Goal: Contribute content: Add original content to the website for others to see

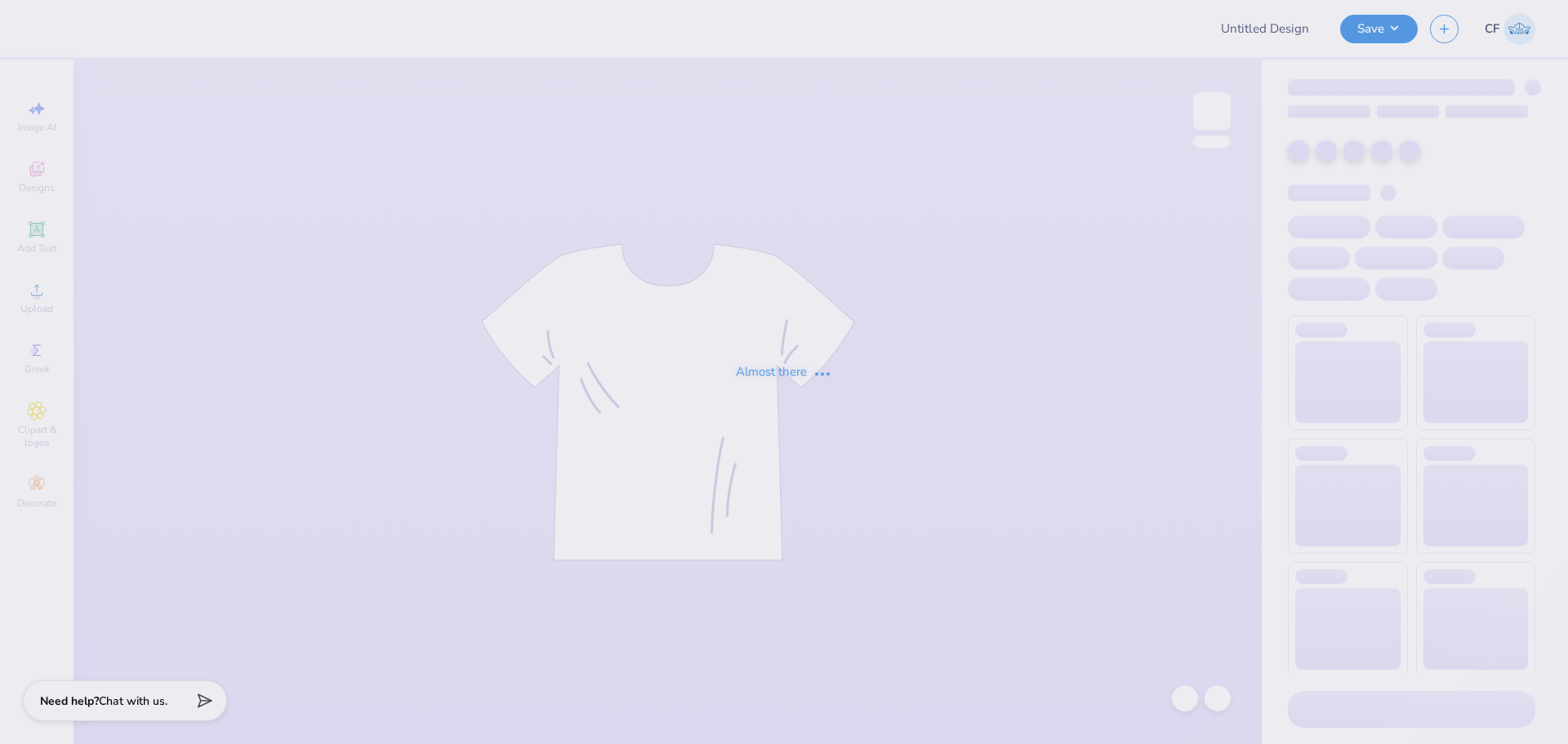
type input "Lambda Csesh 2"
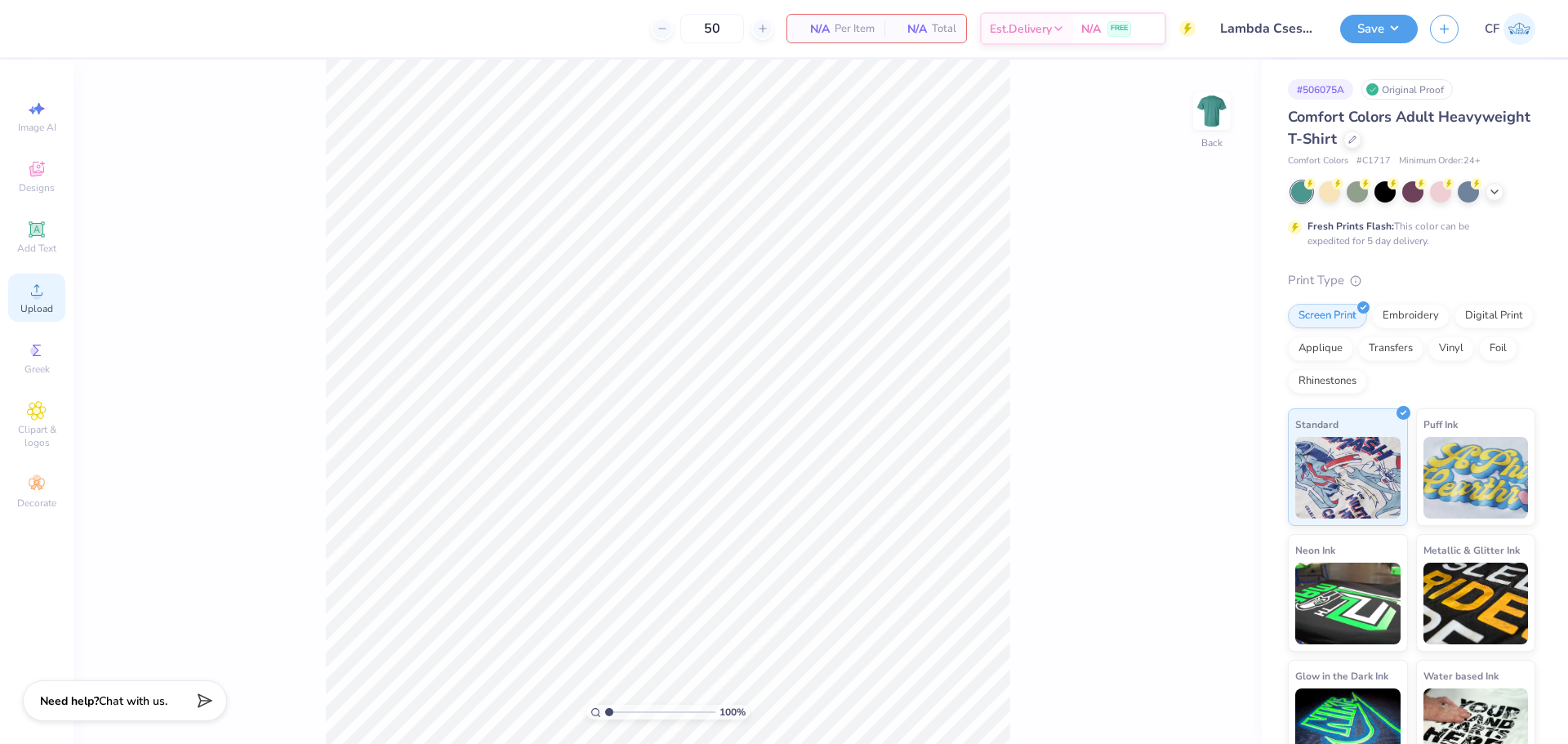
click at [42, 304] on span "Upload" at bounding box center [37, 309] width 33 height 14
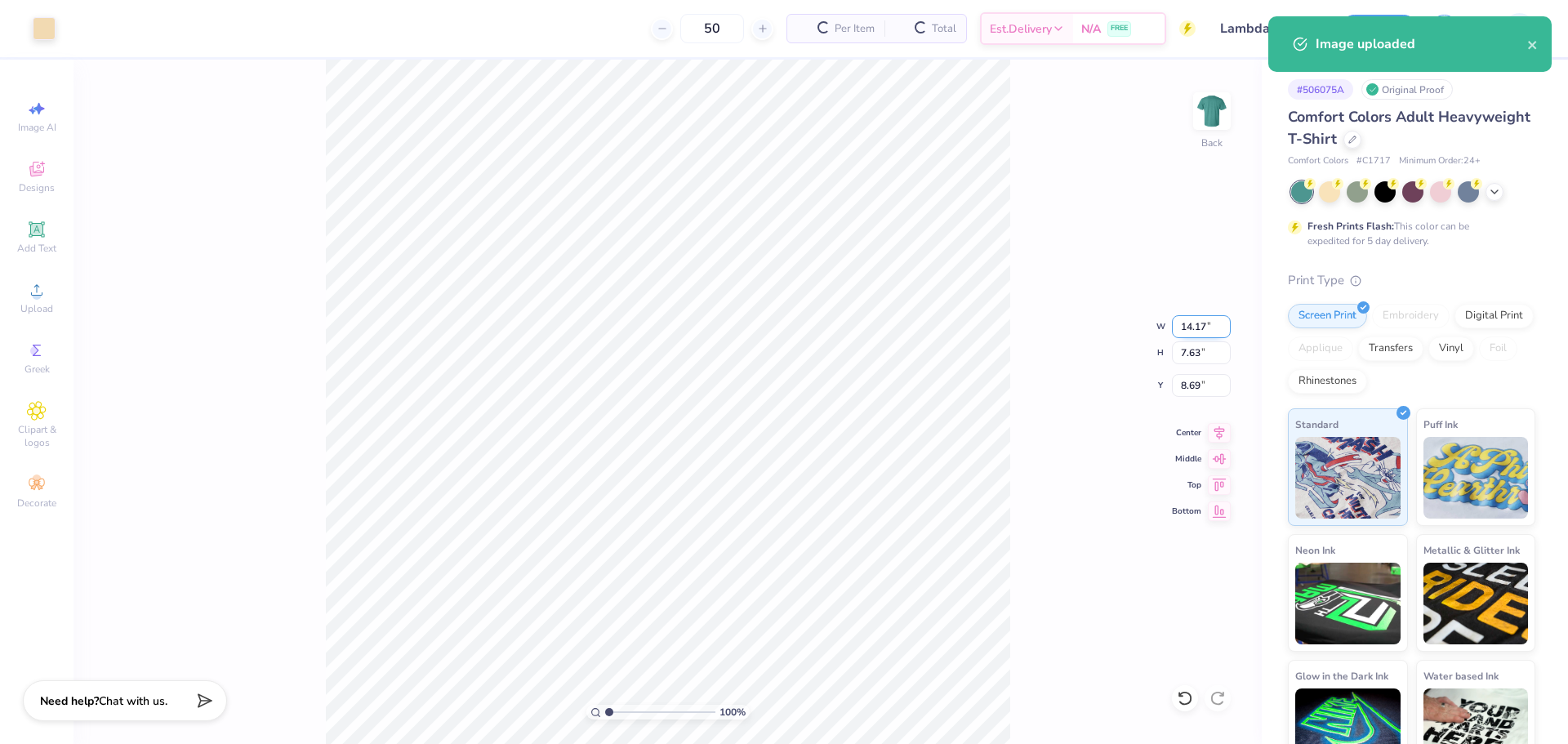
click at [1197, 329] on input "14.17" at bounding box center [1200, 327] width 59 height 23
type input "3.50"
type input "1.88"
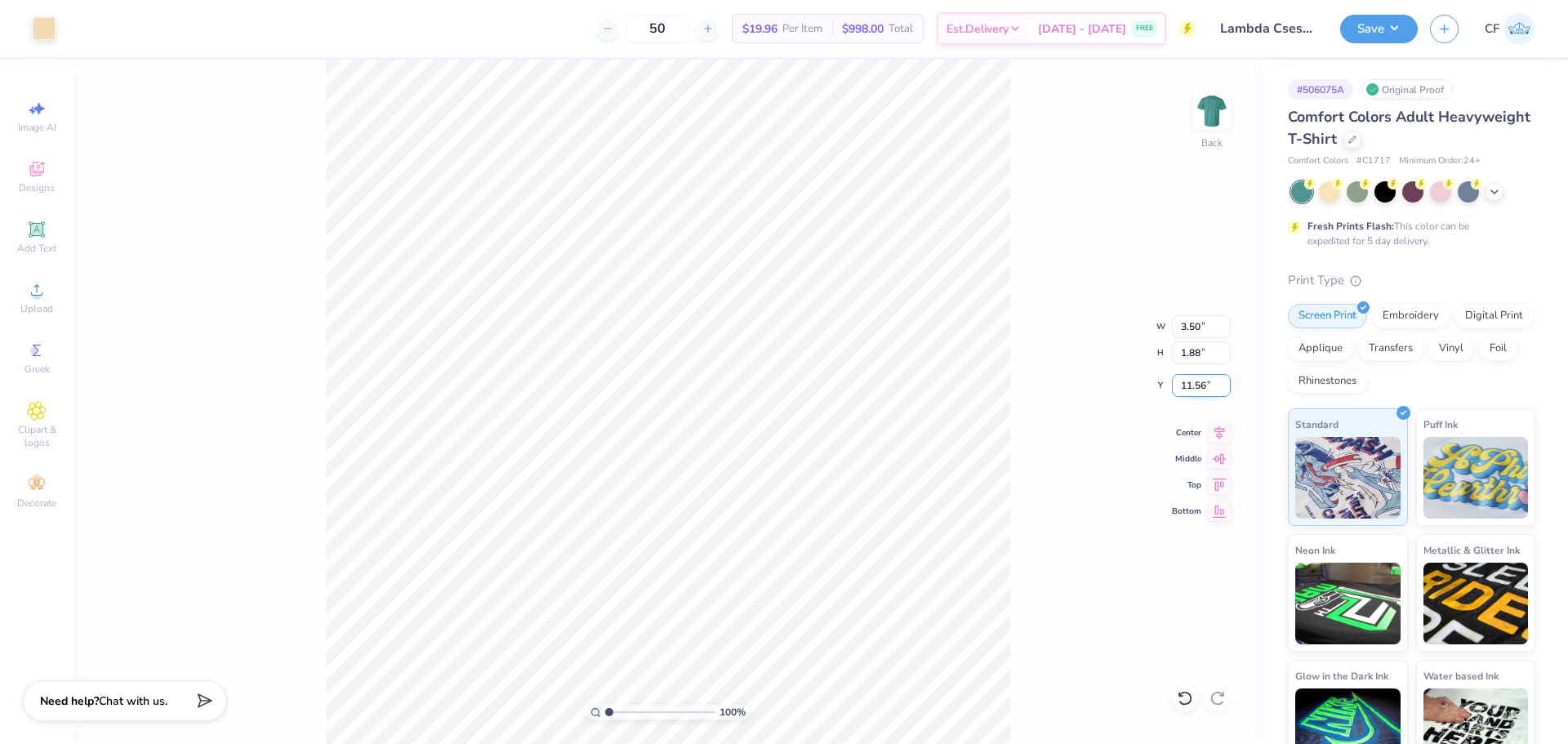
click at [1189, 384] on input "11.56" at bounding box center [1200, 386] width 59 height 23
type input "3.00"
click at [1229, 118] on img at bounding box center [1212, 111] width 66 height 66
click at [40, 289] on icon at bounding box center [37, 290] width 19 height 19
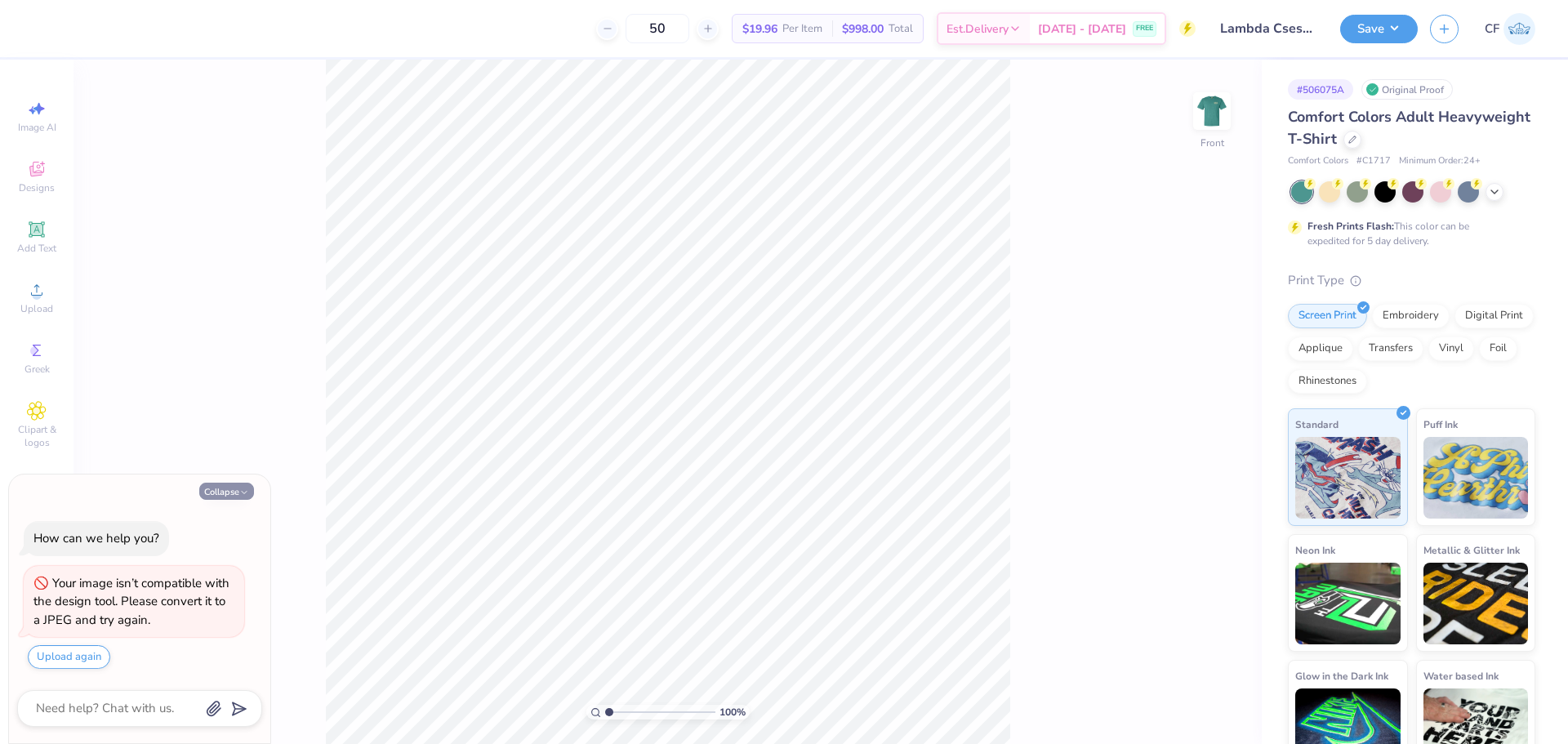
click at [234, 487] on button "Collapse" at bounding box center [226, 491] width 55 height 17
type textarea "x"
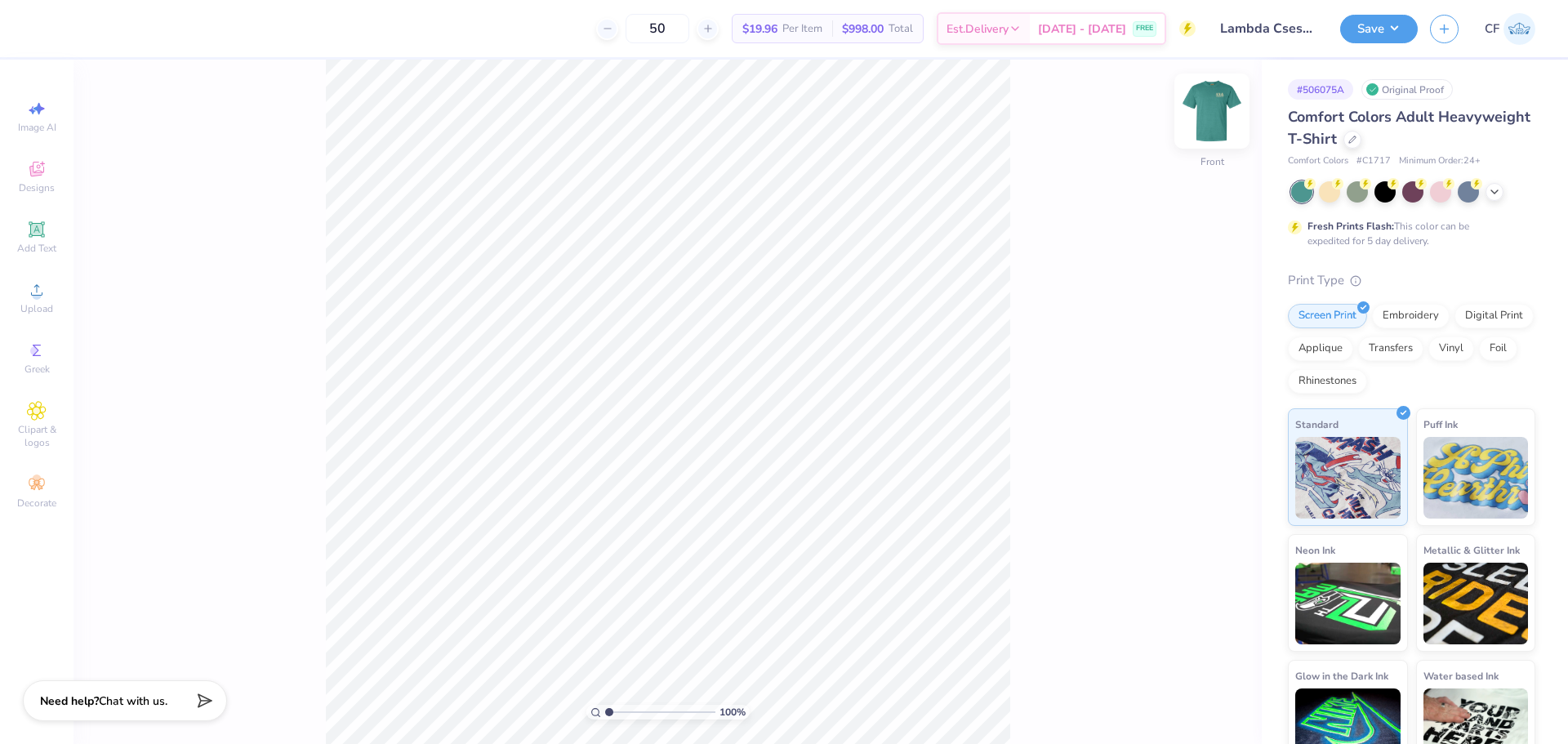
click at [1213, 126] on img at bounding box center [1212, 111] width 66 height 66
click at [1423, 354] on div "Transfers" at bounding box center [1391, 345] width 66 height 24
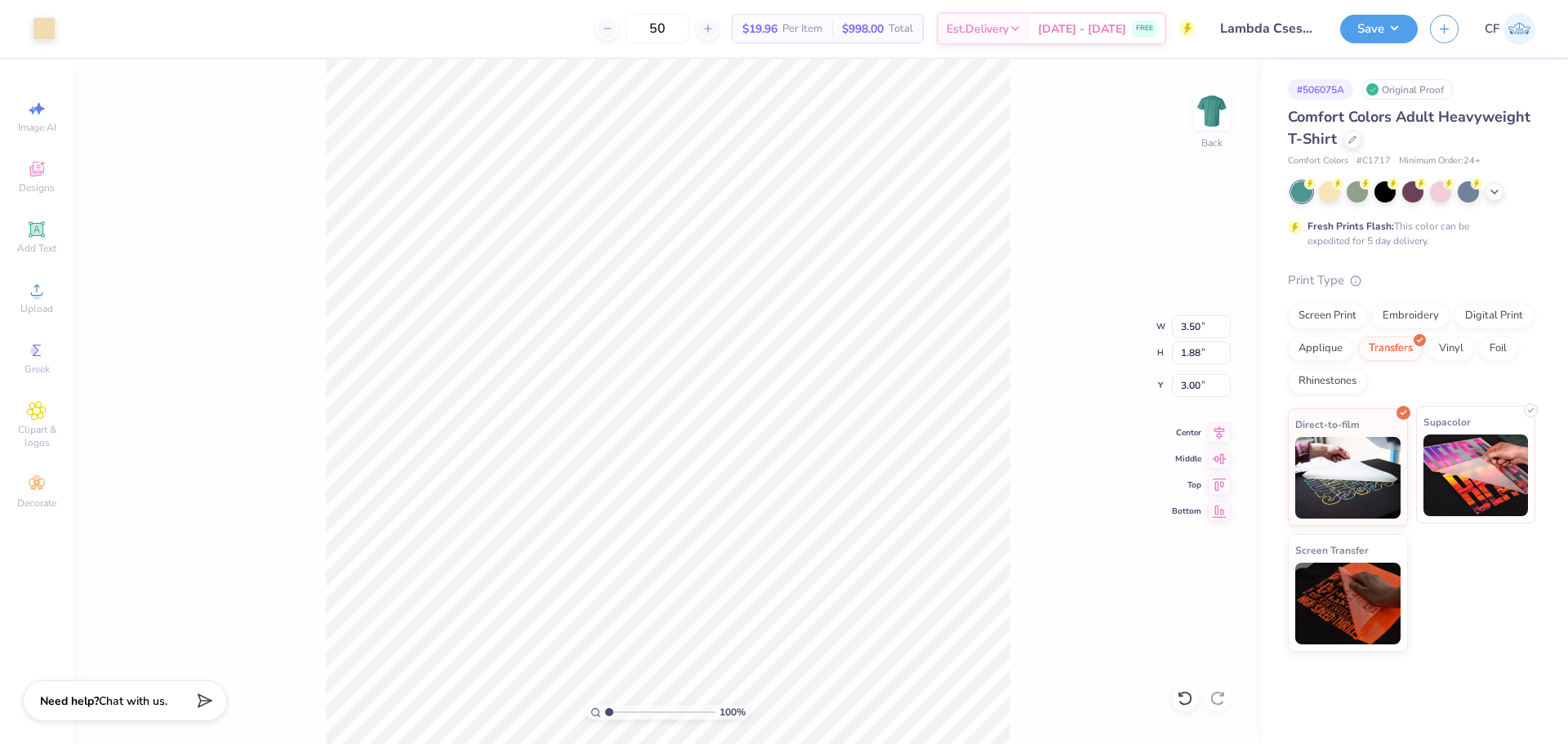
click at [1445, 485] on img at bounding box center [1475, 475] width 105 height 81
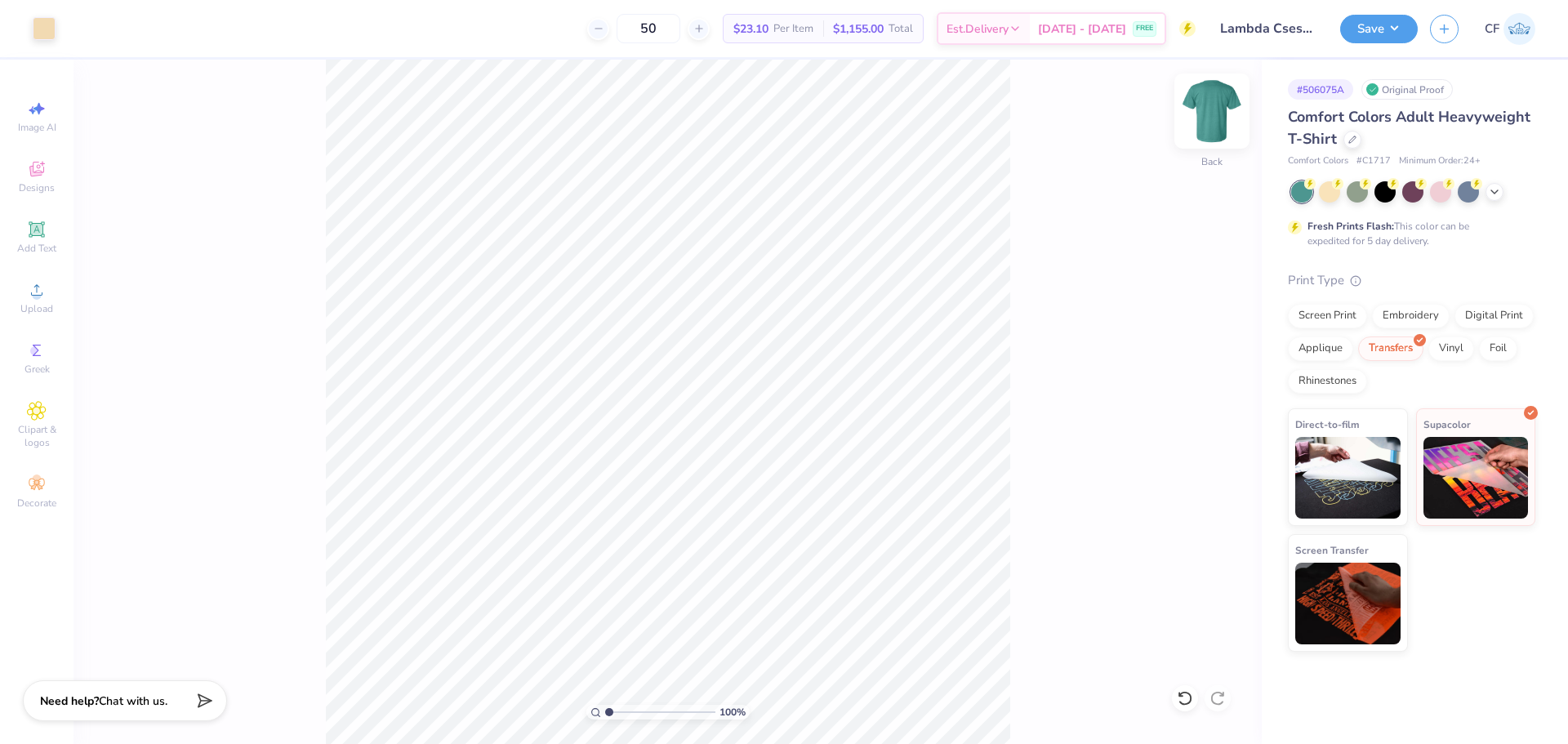
click at [1229, 116] on img at bounding box center [1212, 111] width 66 height 66
click at [56, 291] on div "Upload" at bounding box center [36, 298] width 57 height 48
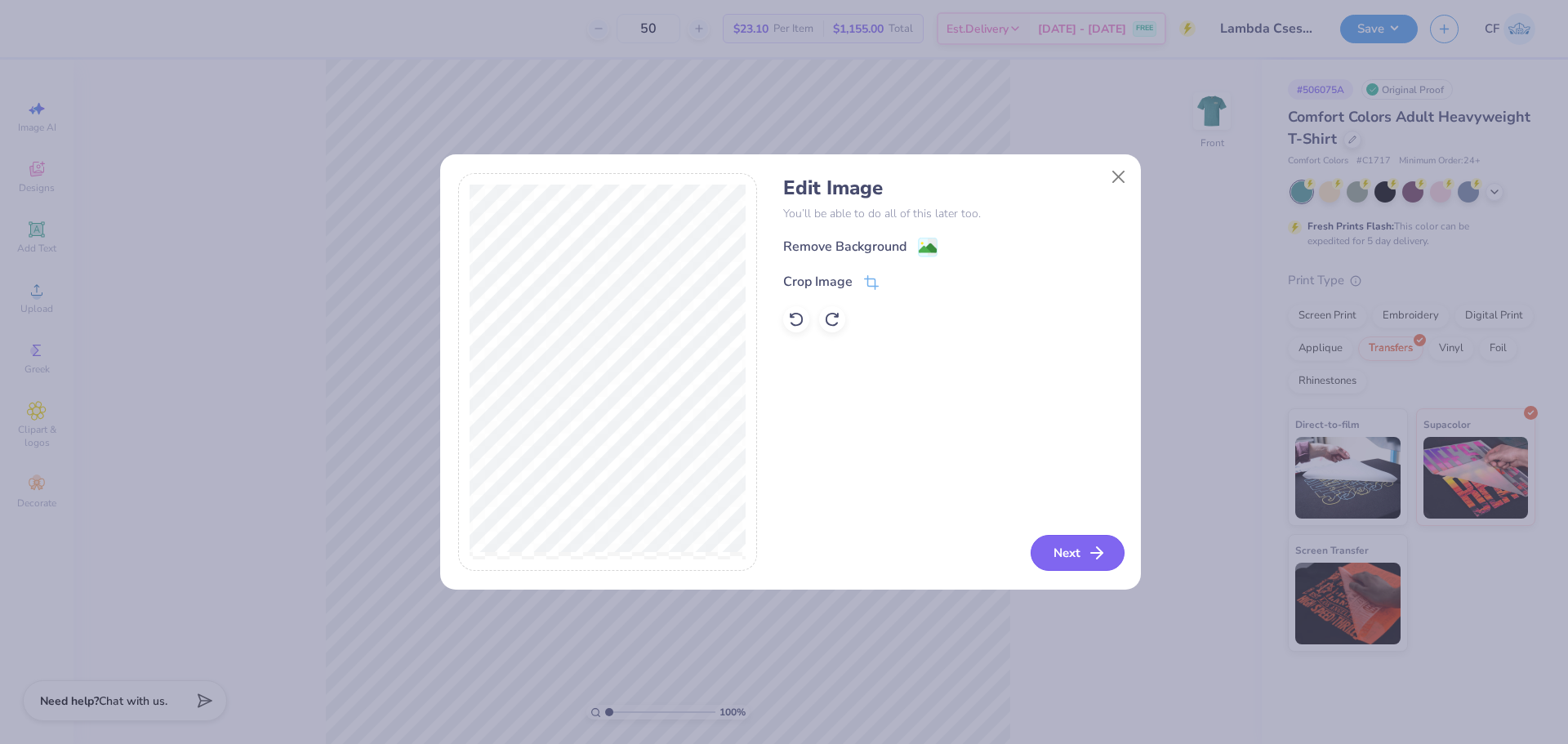
click at [1062, 555] on button "Next" at bounding box center [1077, 552] width 94 height 36
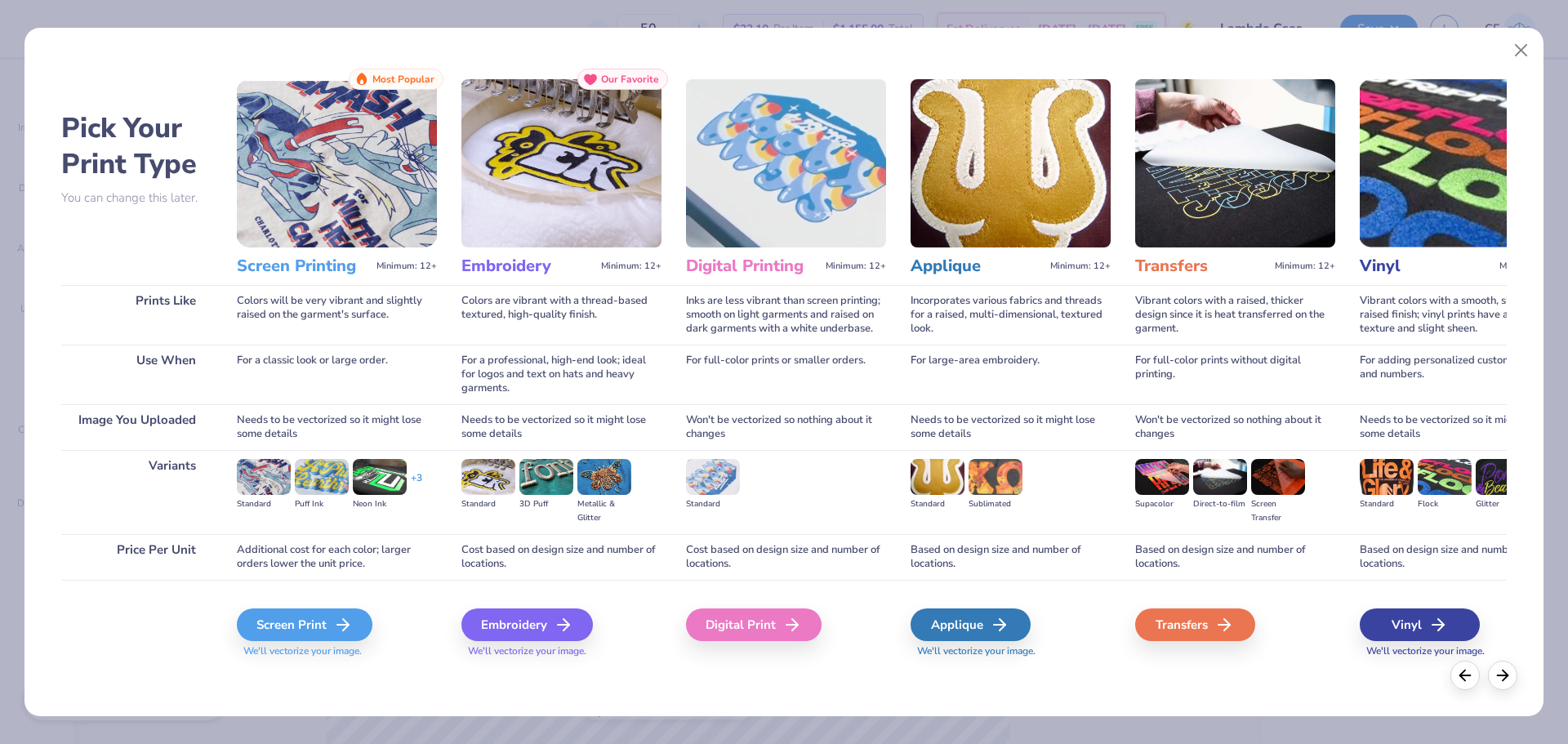
click at [1158, 468] on img at bounding box center [1162, 476] width 54 height 36
click at [1202, 626] on div "Transfers" at bounding box center [1198, 625] width 120 height 33
